Goal: Contribute content

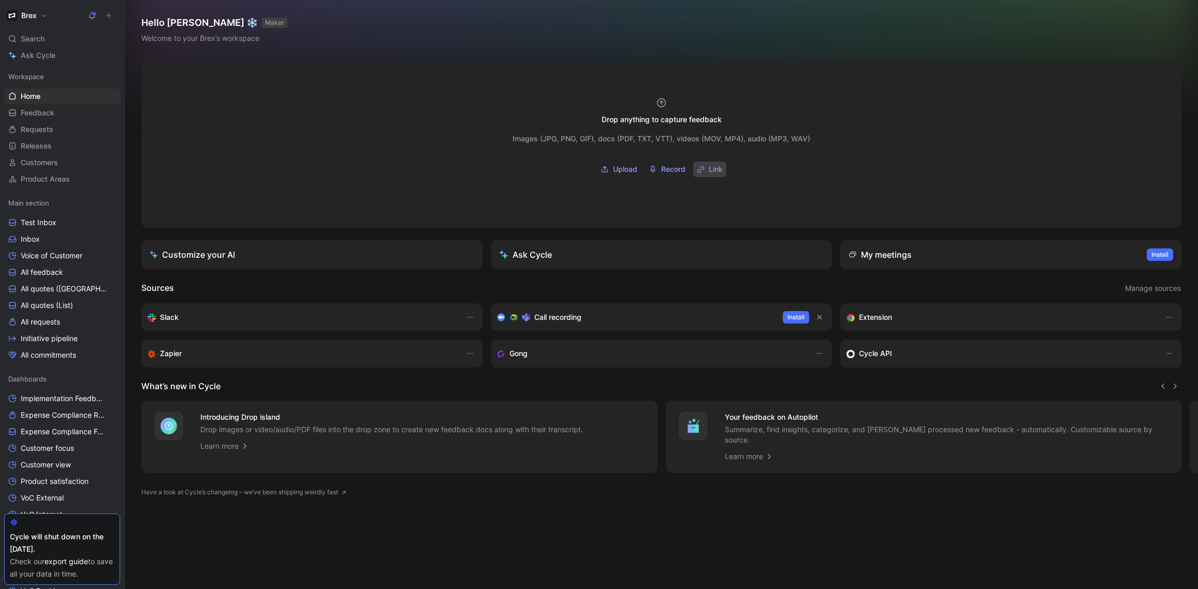
click at [714, 168] on span "Link" at bounding box center [716, 169] width 14 height 12
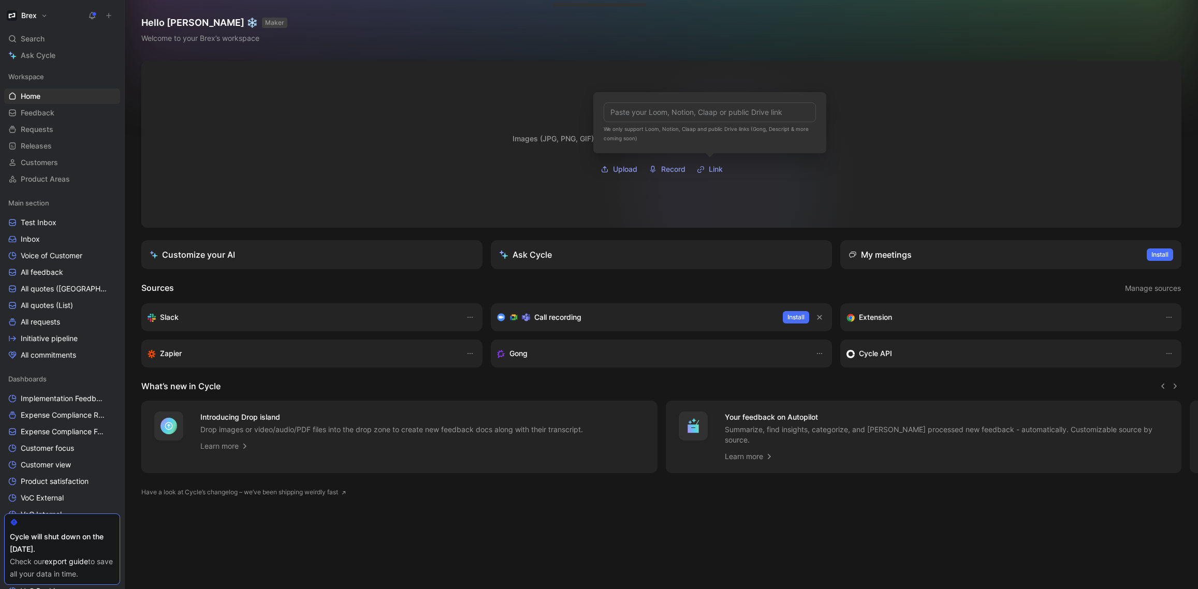
type input "[URL][DOMAIN_NAME]"
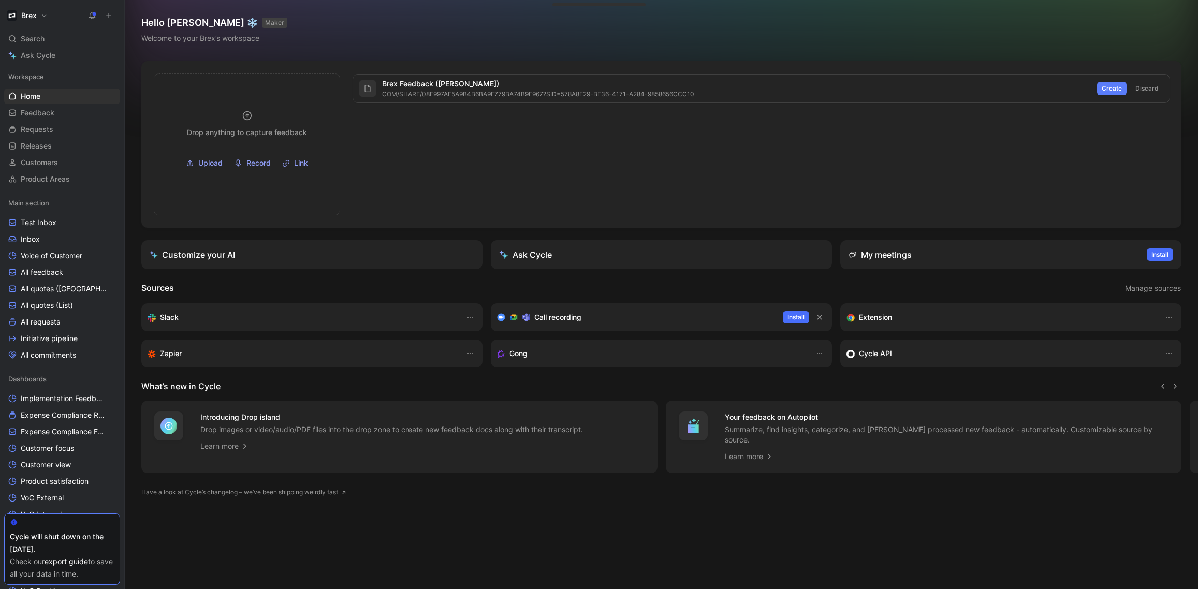
click at [1106, 89] on span "Create" at bounding box center [1112, 88] width 20 height 10
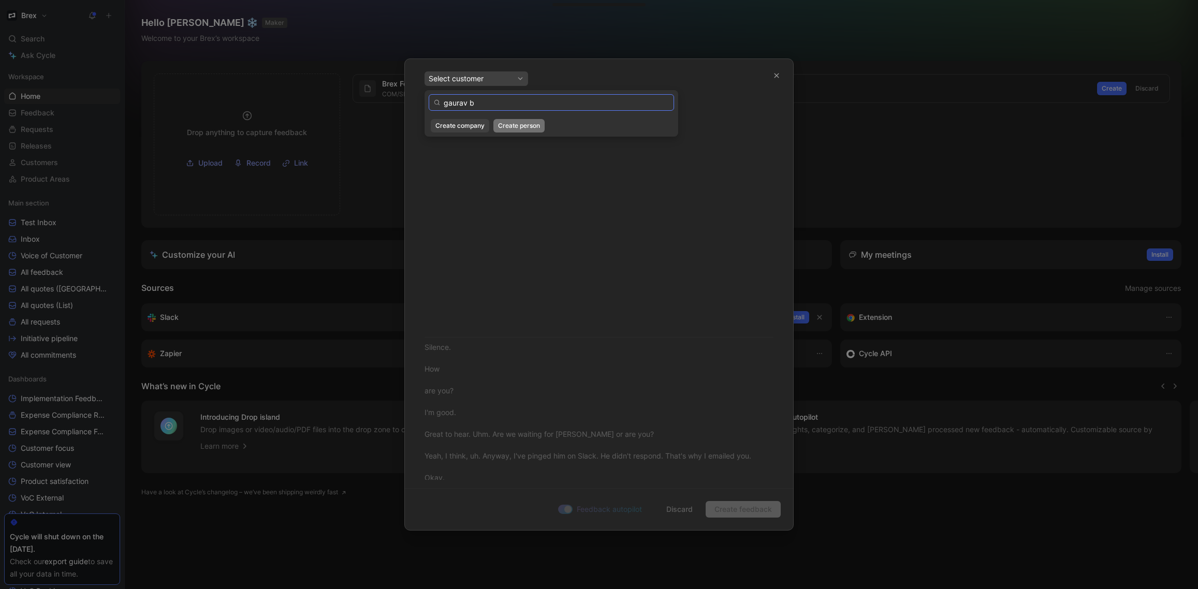
paste input "[PERSON_NAME]"
type input "[PERSON_NAME]"
click at [525, 127] on span "Create person" at bounding box center [519, 126] width 42 height 10
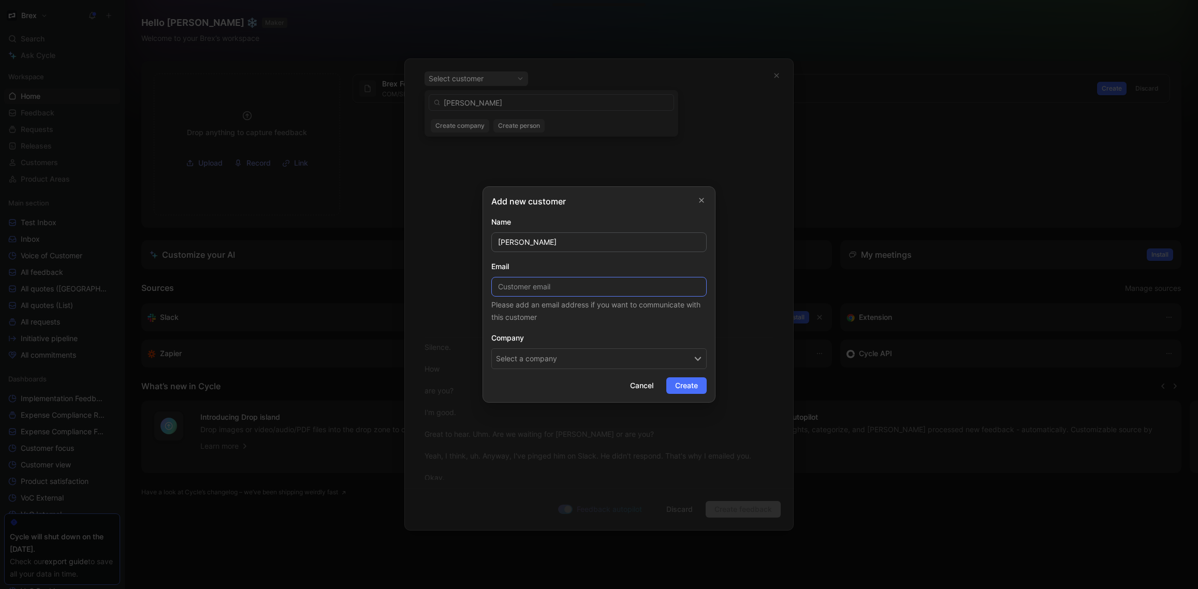
click at [606, 293] on input at bounding box center [598, 287] width 215 height 20
paste input "[EMAIL_ADDRESS][PERSON_NAME][DOMAIN_NAME]"
type input "[EMAIL_ADDRESS][PERSON_NAME][DOMAIN_NAME]"
click at [597, 353] on button "Select a company" at bounding box center [598, 358] width 215 height 21
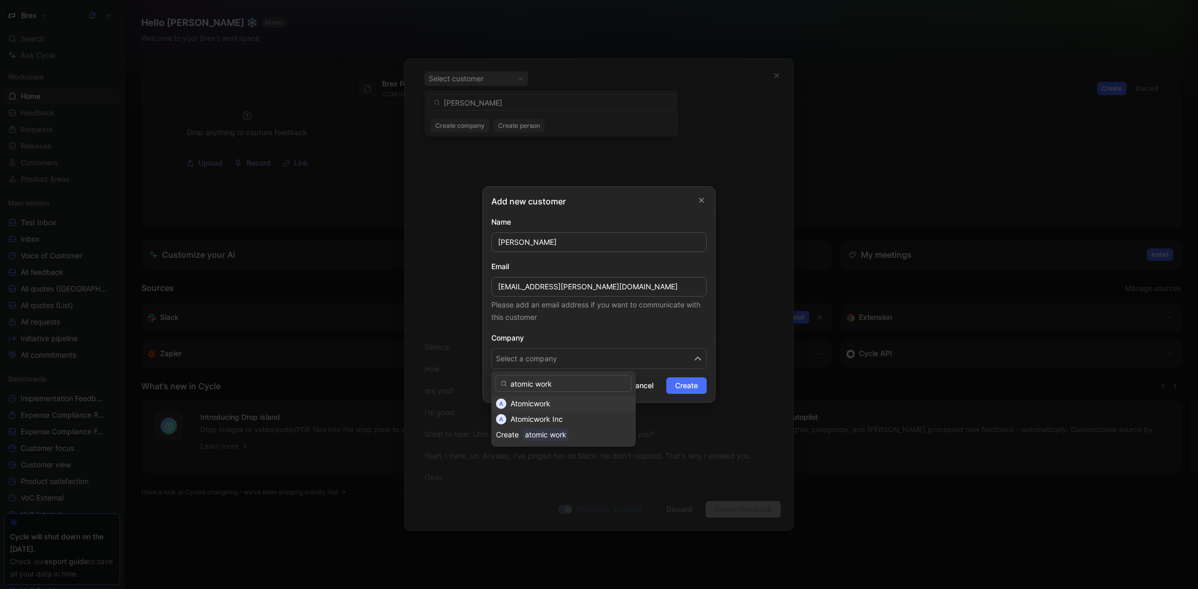
type input "atomic work"
click at [583, 401] on div "Atomicwork" at bounding box center [570, 404] width 121 height 12
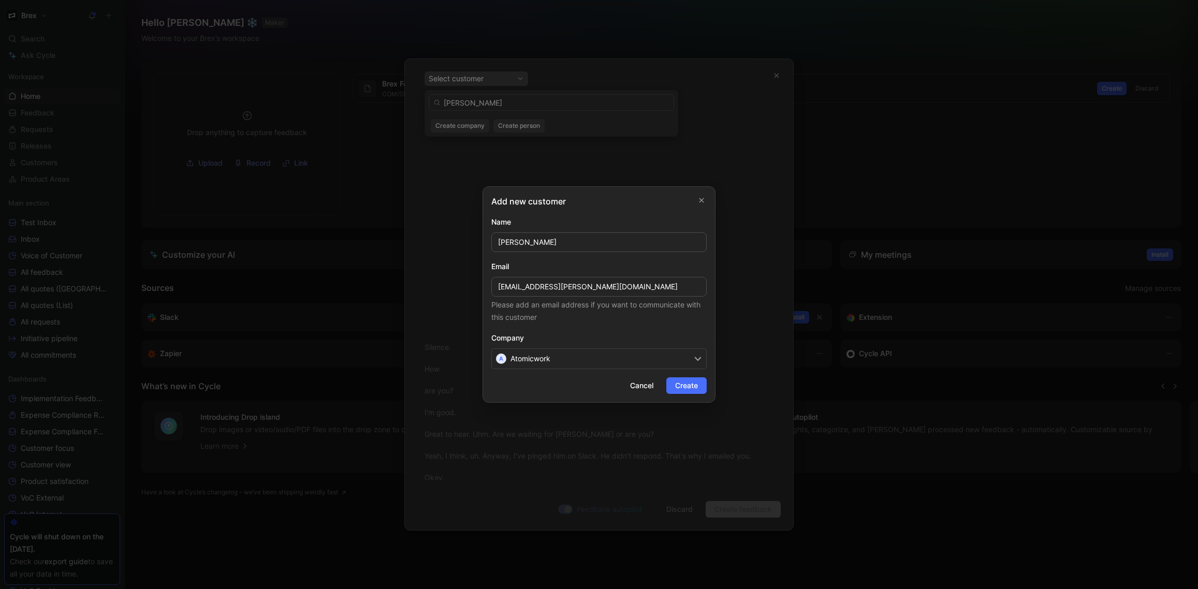
click at [696, 387] on span "Create" at bounding box center [686, 385] width 23 height 12
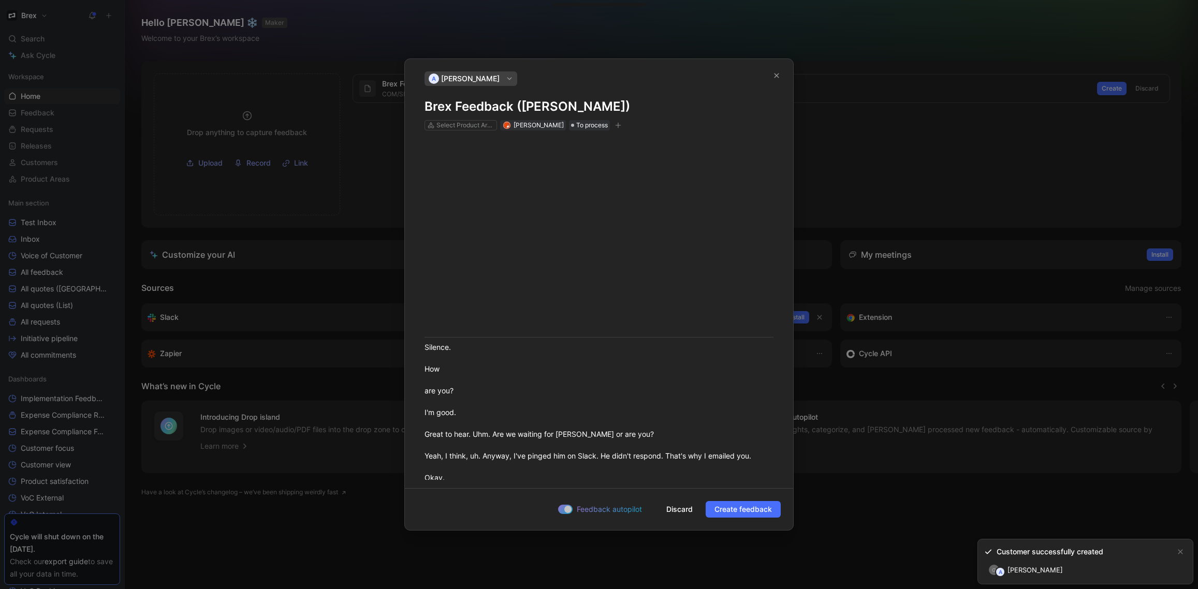
click at [736, 510] on span "Create feedback" at bounding box center [742, 509] width 57 height 12
